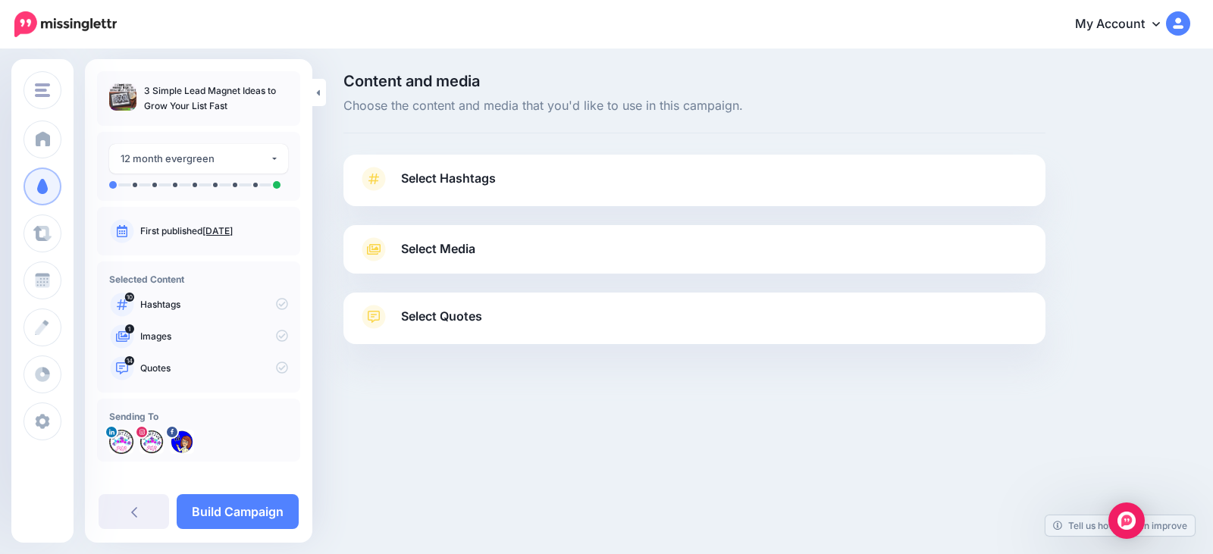
click at [473, 176] on span "Select Hashtags" at bounding box center [448, 178] width 95 height 20
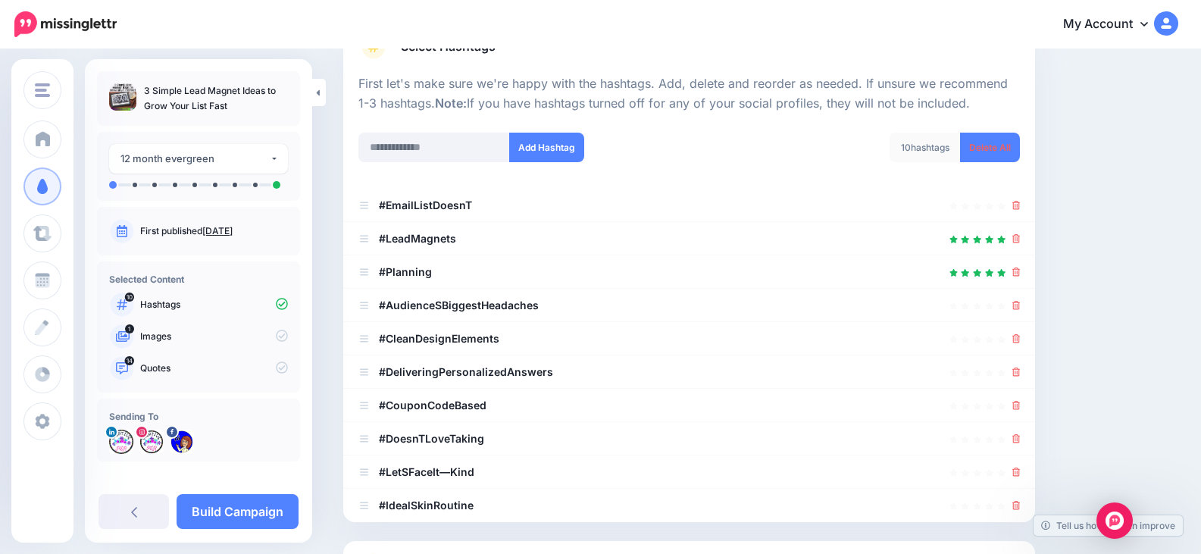
scroll to position [227, 0]
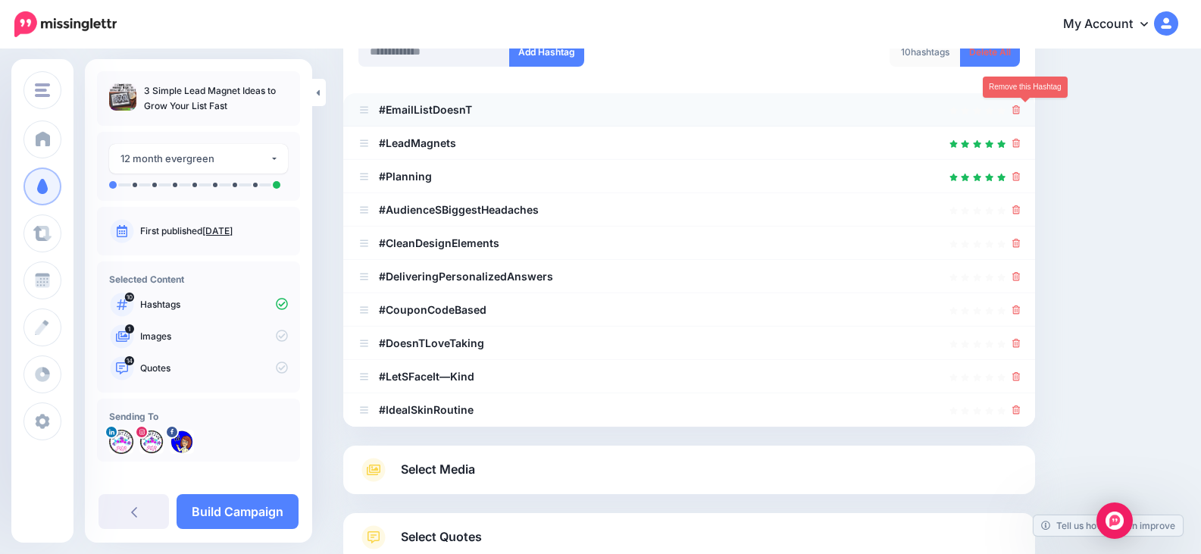
click at [1021, 110] on icon at bounding box center [1017, 109] width 8 height 9
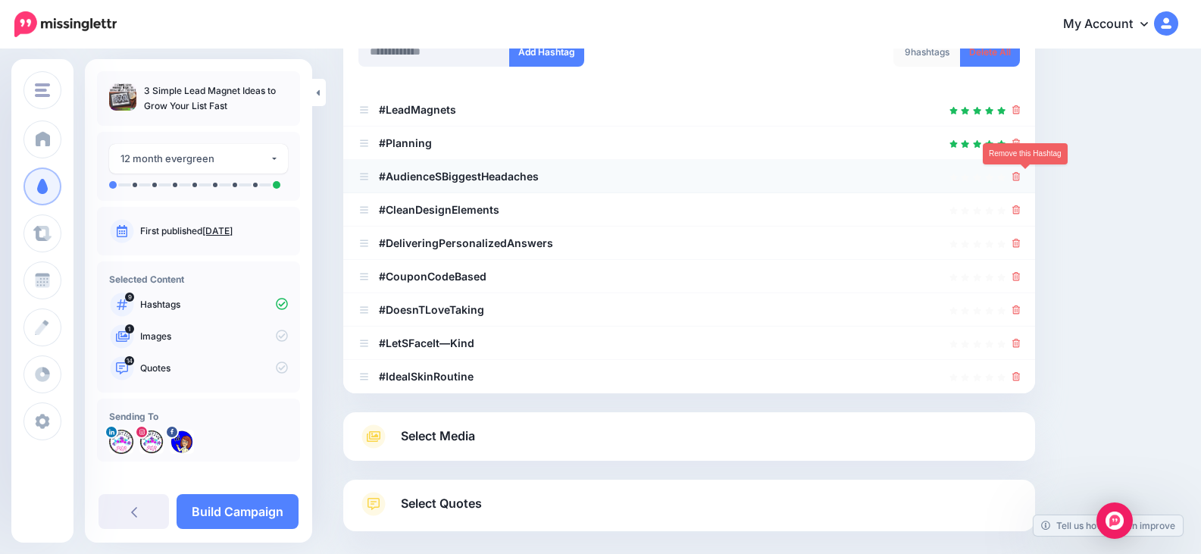
click at [1021, 179] on icon at bounding box center [1017, 176] width 8 height 9
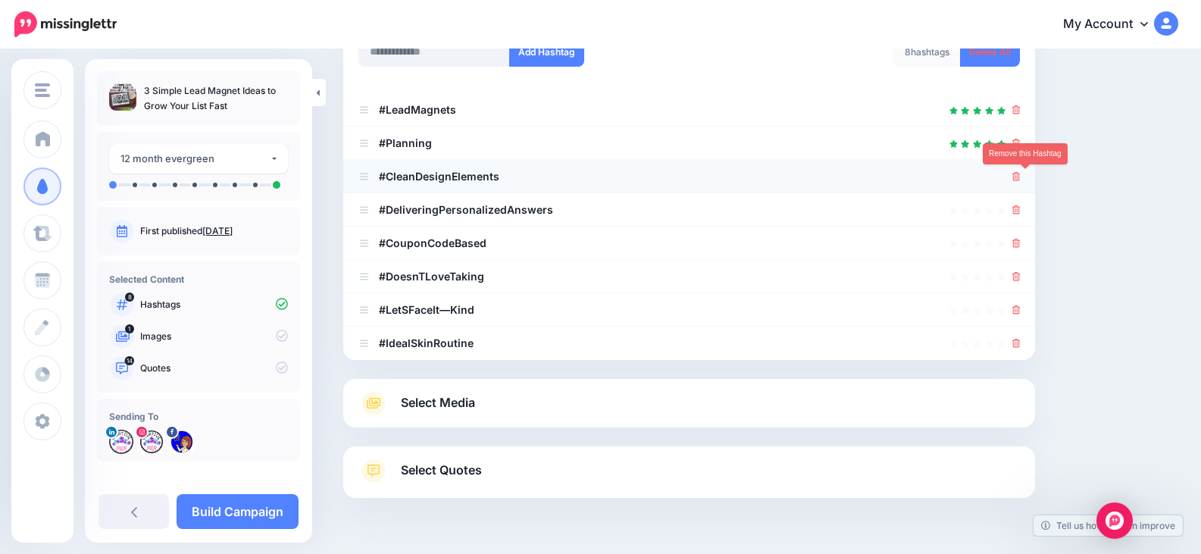
click at [1021, 181] on icon at bounding box center [1017, 176] width 8 height 9
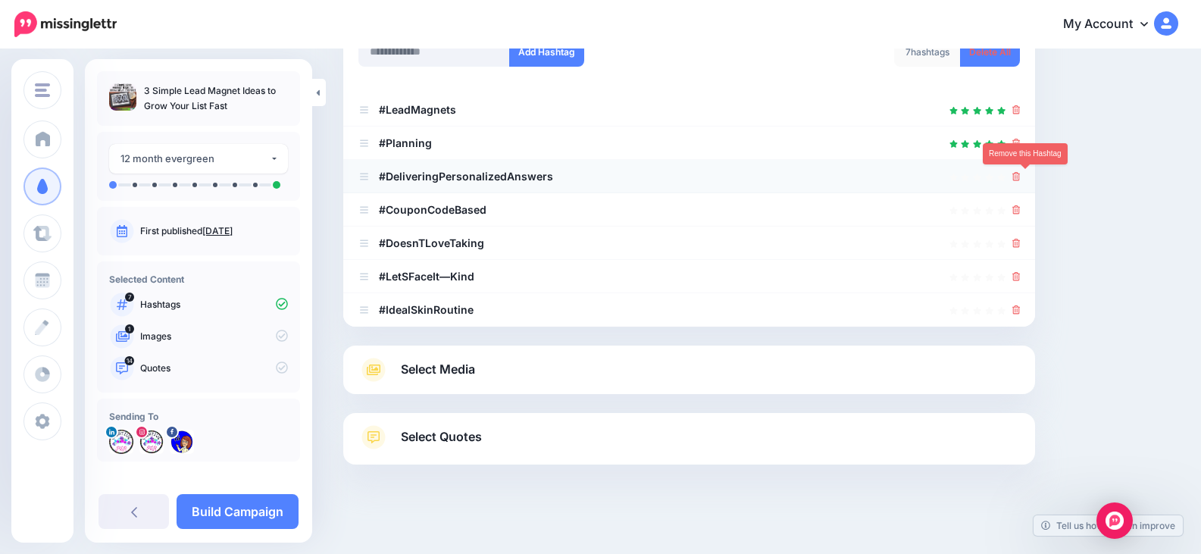
click at [1021, 178] on icon at bounding box center [1017, 176] width 8 height 9
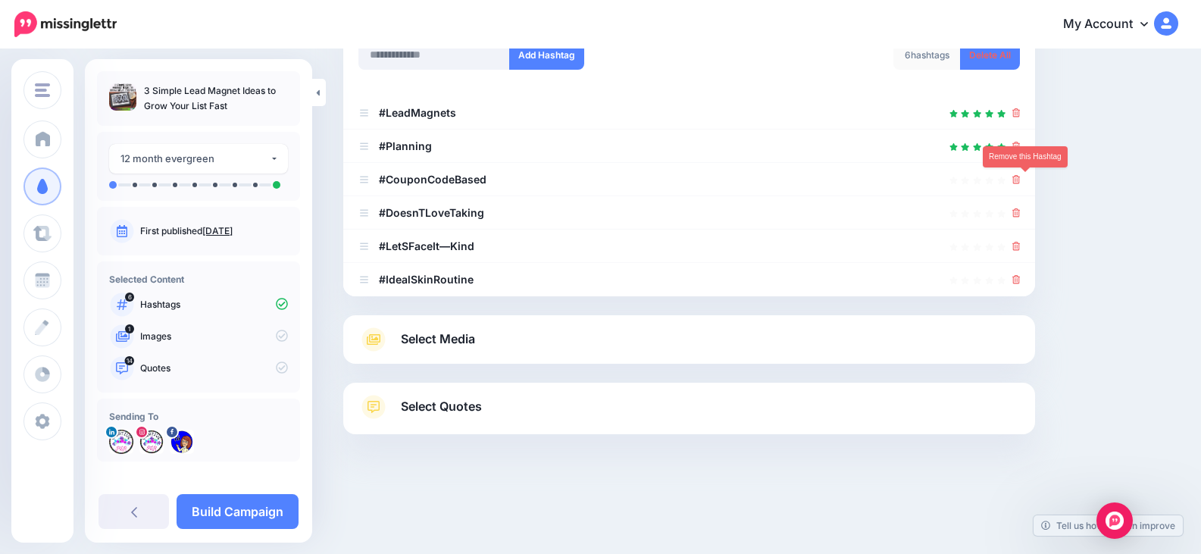
click at [1021, 178] on icon at bounding box center [1017, 179] width 8 height 9
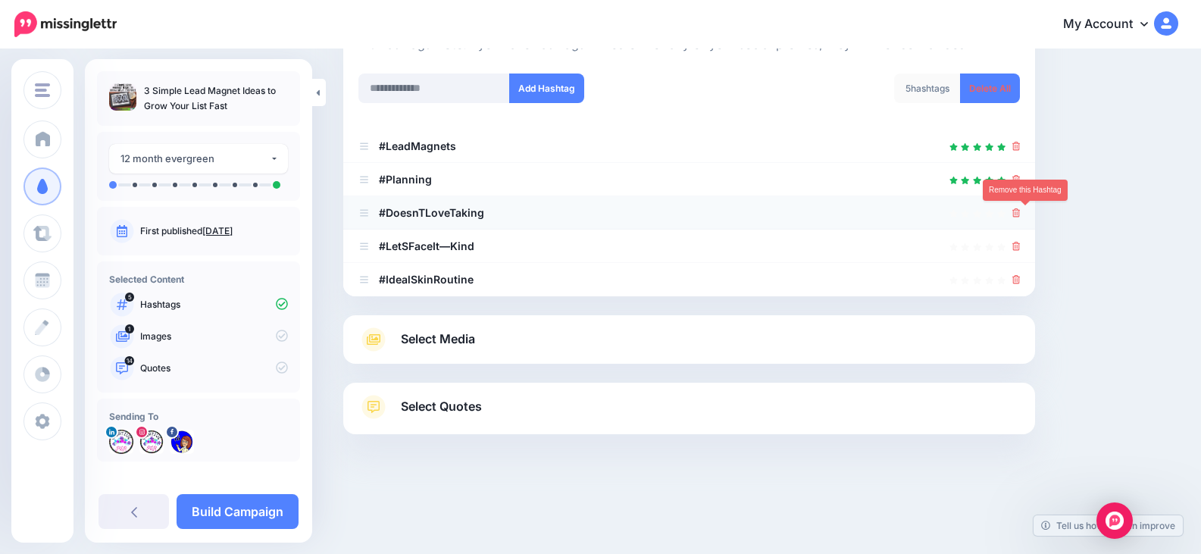
click at [1021, 215] on icon at bounding box center [1017, 212] width 8 height 9
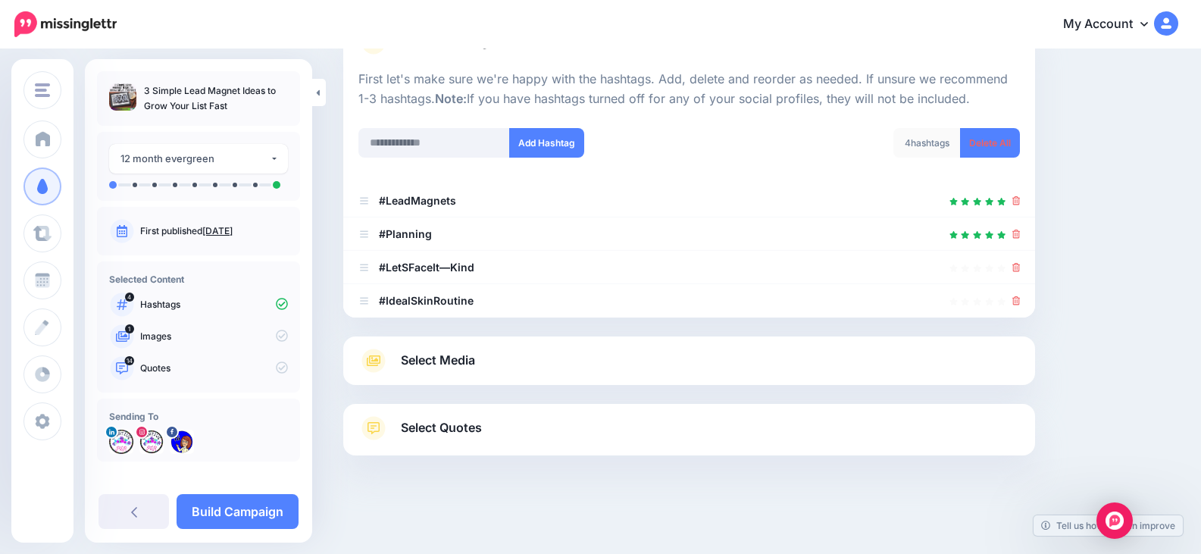
scroll to position [136, 0]
click at [1021, 264] on icon at bounding box center [1017, 267] width 8 height 9
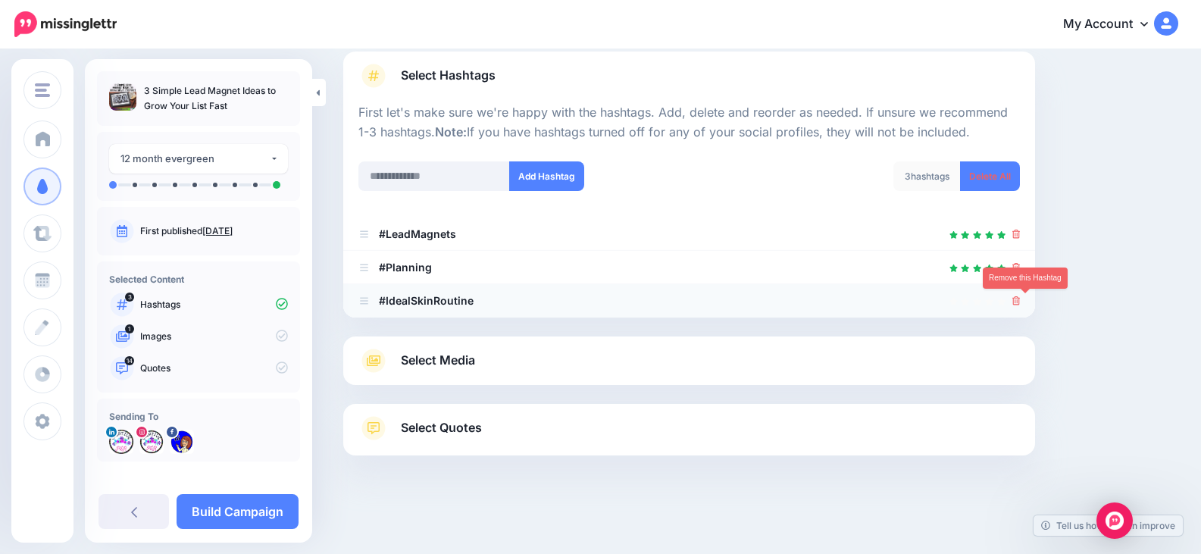
click at [1021, 302] on icon at bounding box center [1017, 300] width 8 height 9
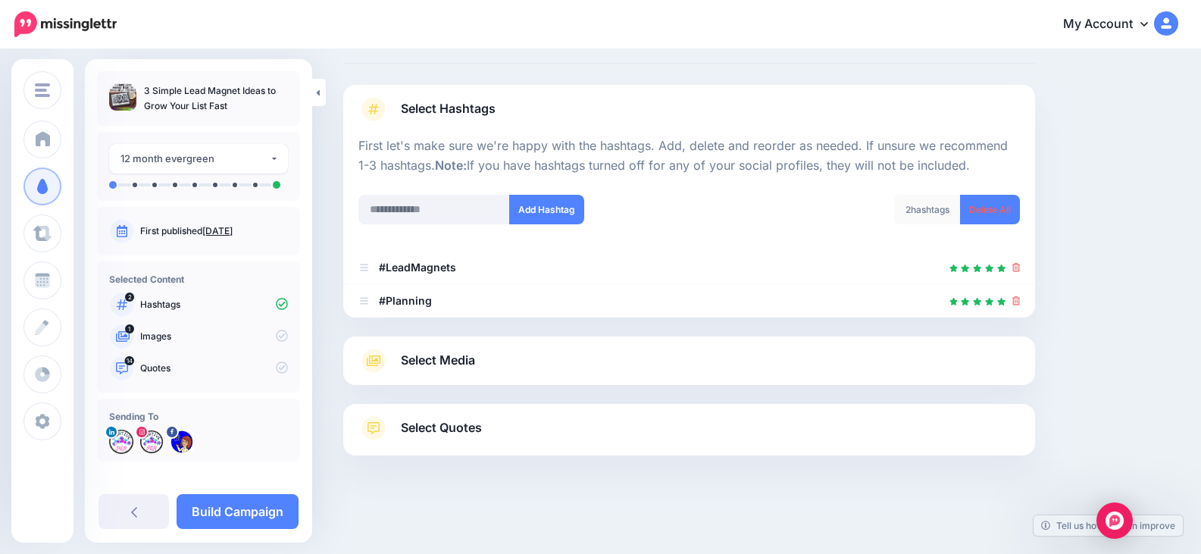
click at [456, 360] on span "Select Media" at bounding box center [438, 360] width 74 height 20
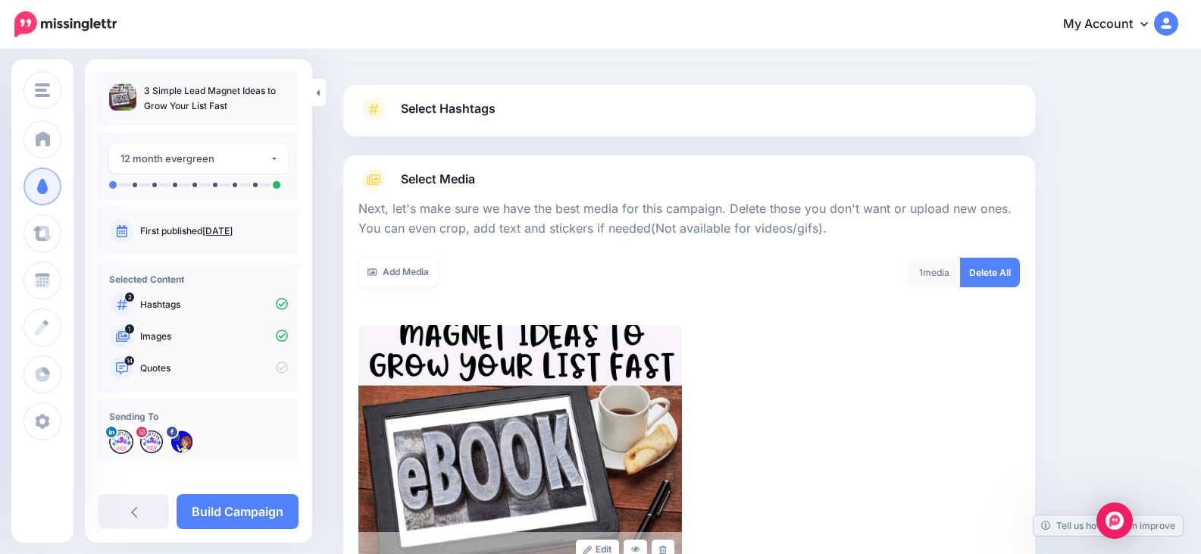
scroll to position [0, 0]
